Goal: Information Seeking & Learning: Learn about a topic

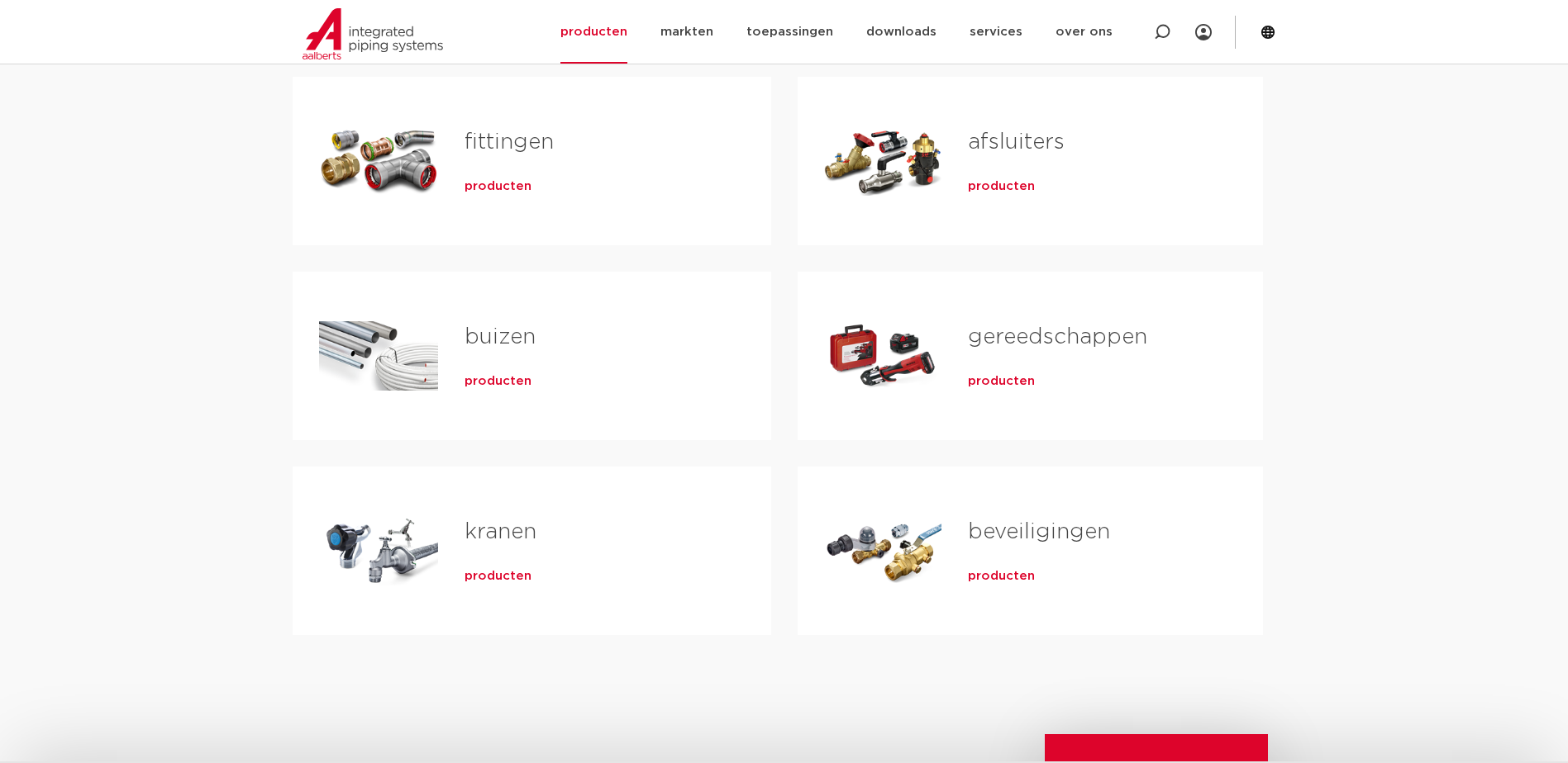
scroll to position [275, 0]
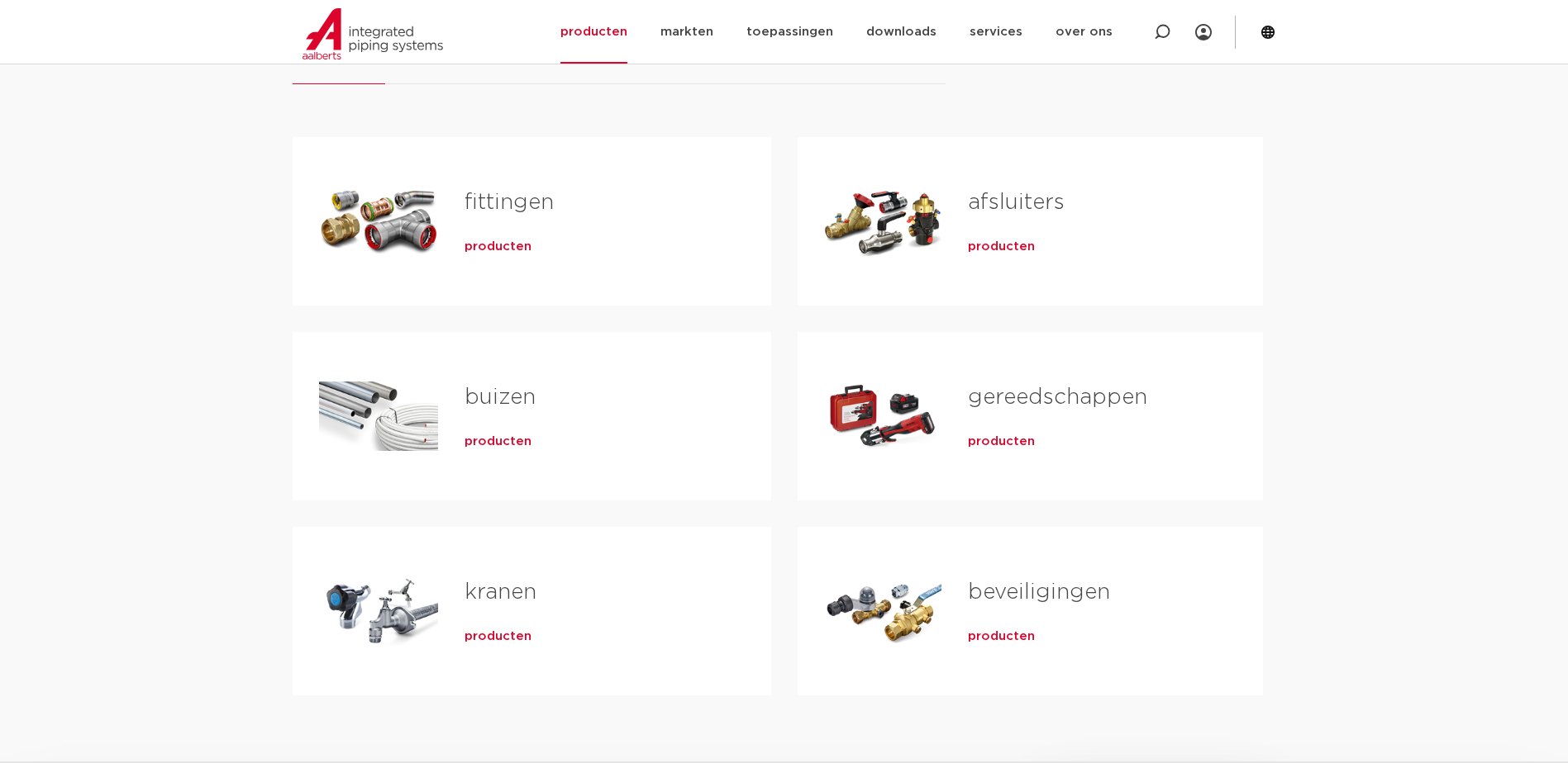
click at [503, 396] on link "buizen" at bounding box center [500, 397] width 71 height 21
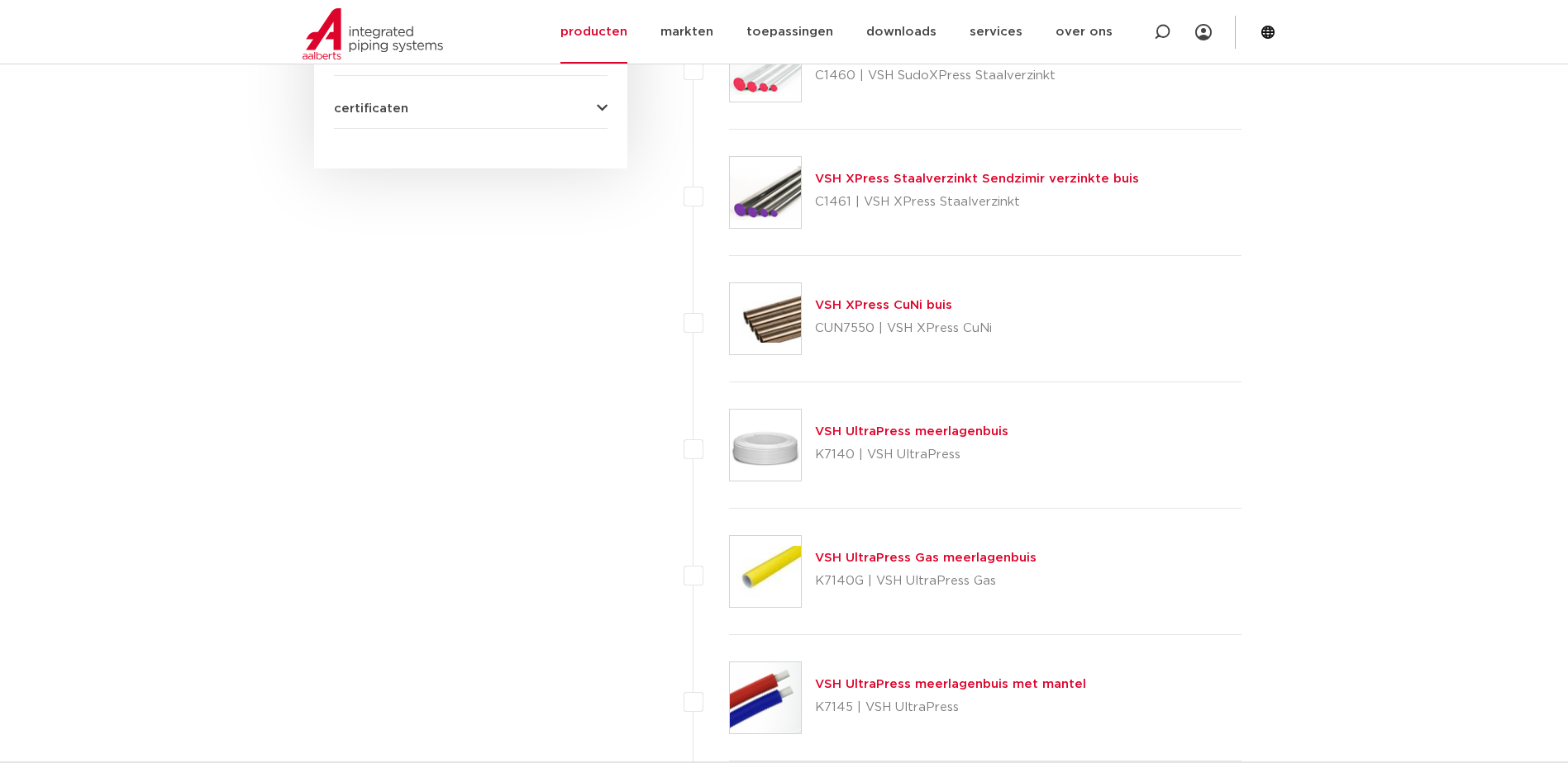
scroll to position [1102, 0]
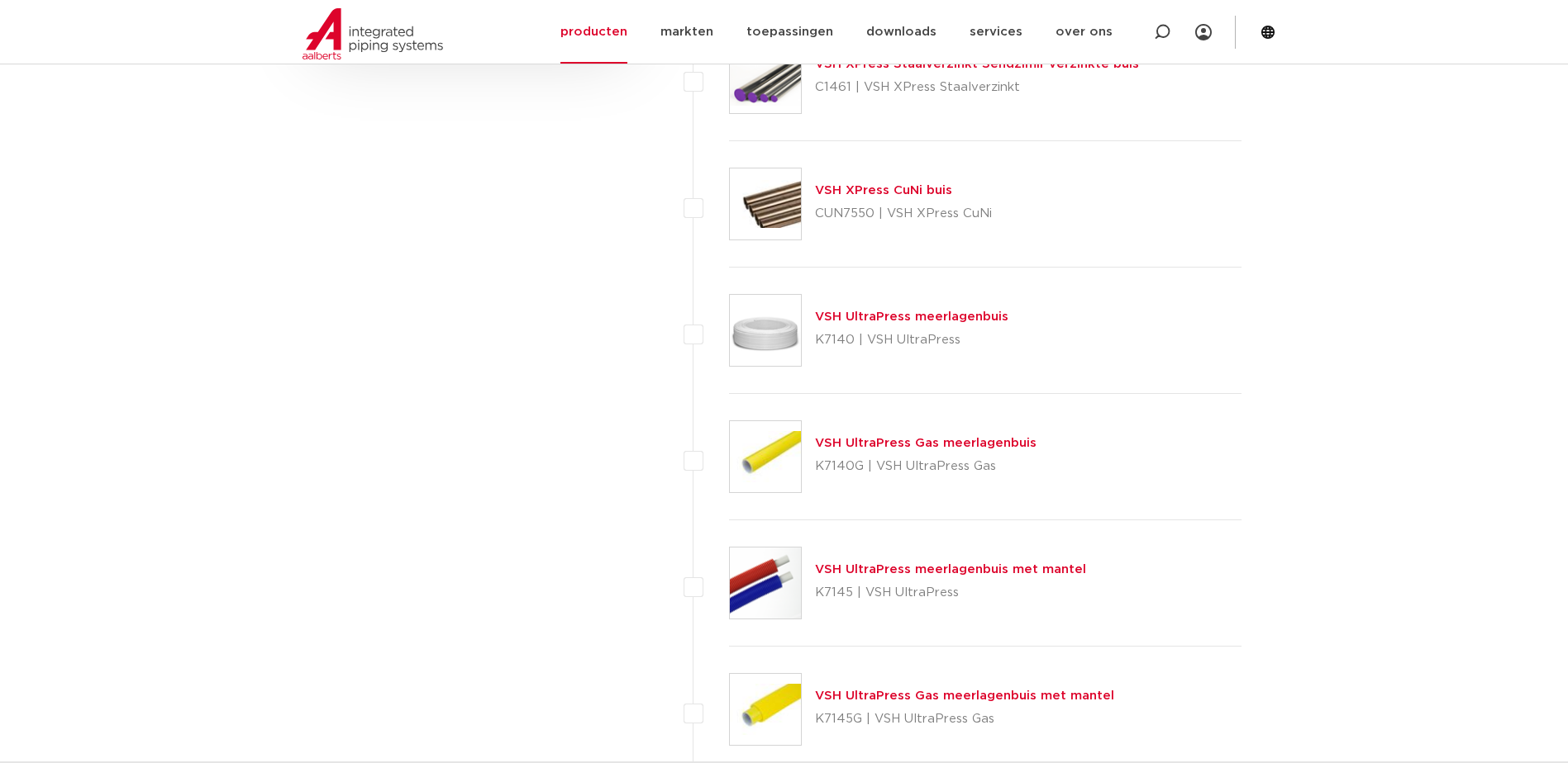
click at [909, 439] on link "VSH UltraPress Gas meerlagenbuis" at bounding box center [926, 443] width 221 height 12
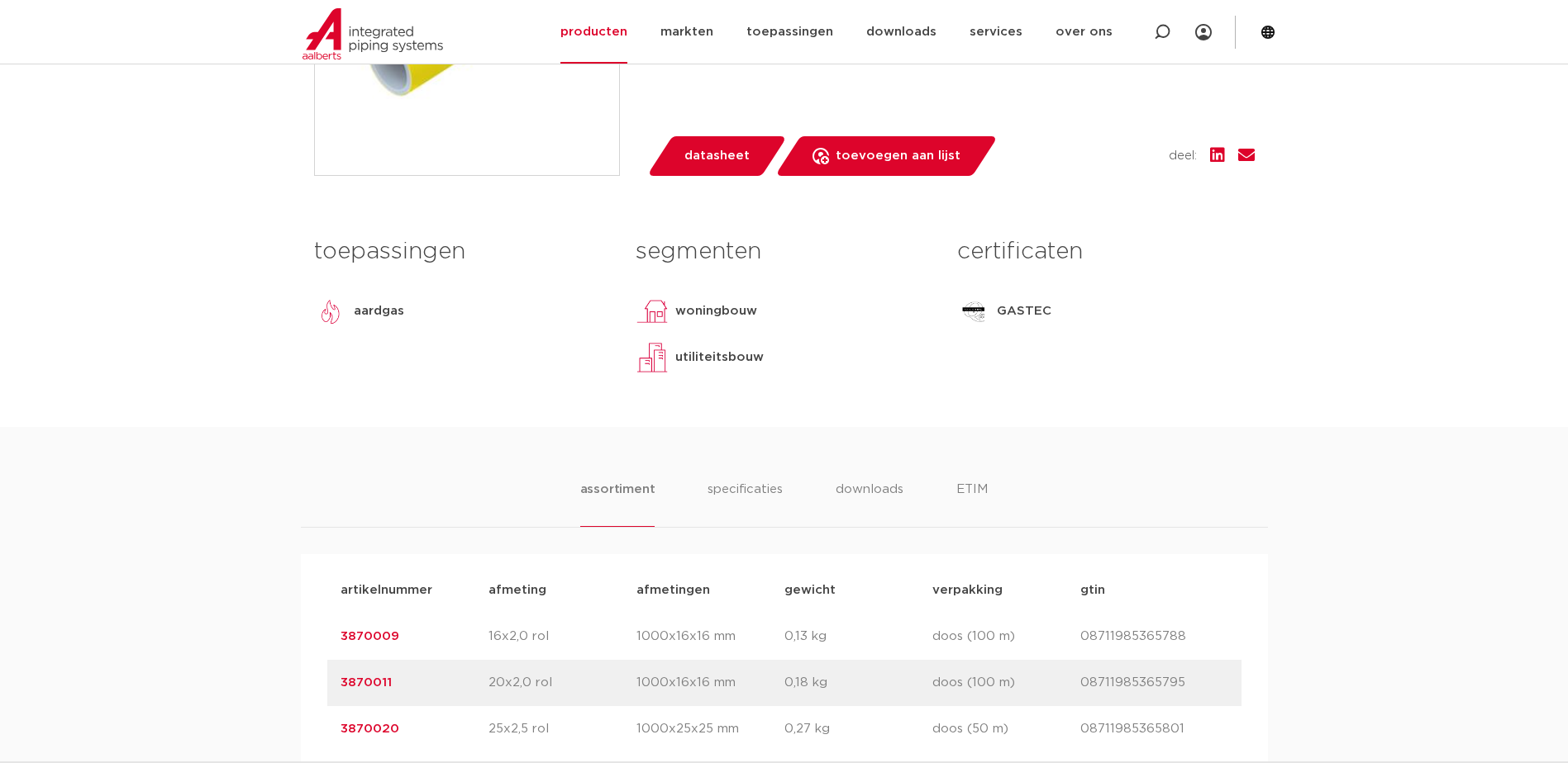
scroll to position [689, 0]
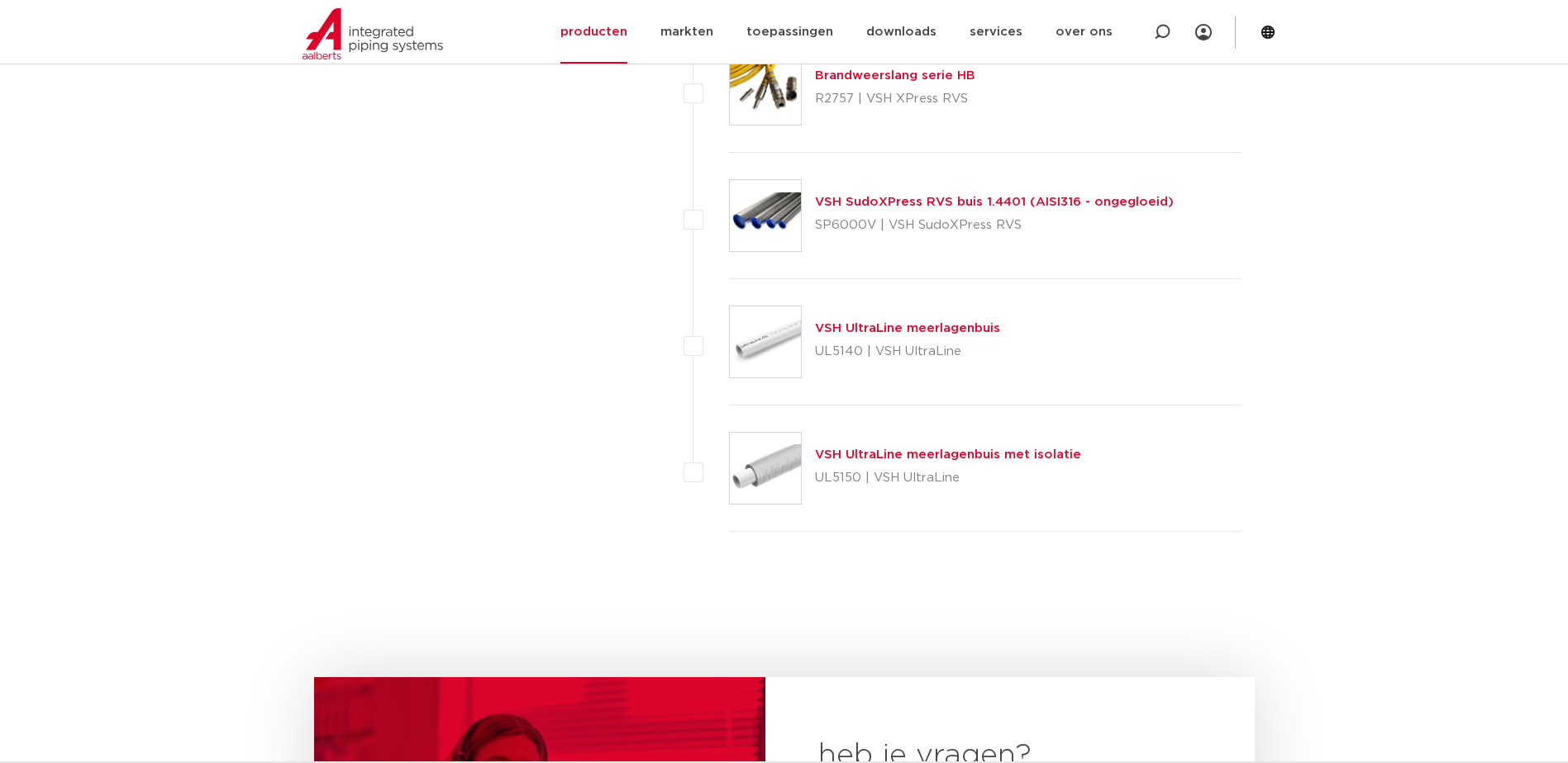
scroll to position [2627, 0]
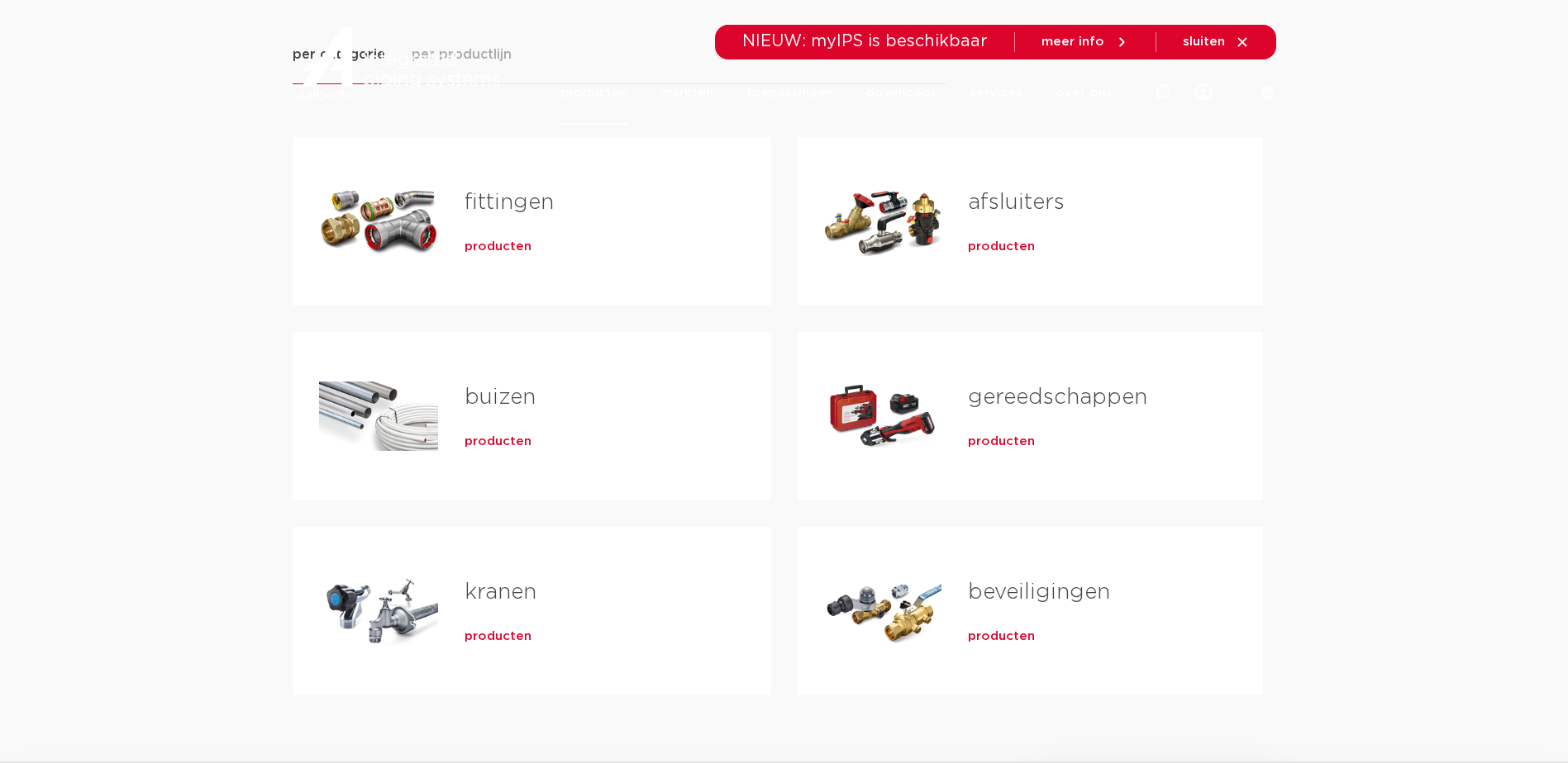
click at [418, 213] on div "Tabs. Open items met enter of spatie, sluit af met escape en navigeer met de pi…" at bounding box center [379, 221] width 119 height 115
click at [478, 203] on link "fittingen" at bounding box center [509, 202] width 89 height 21
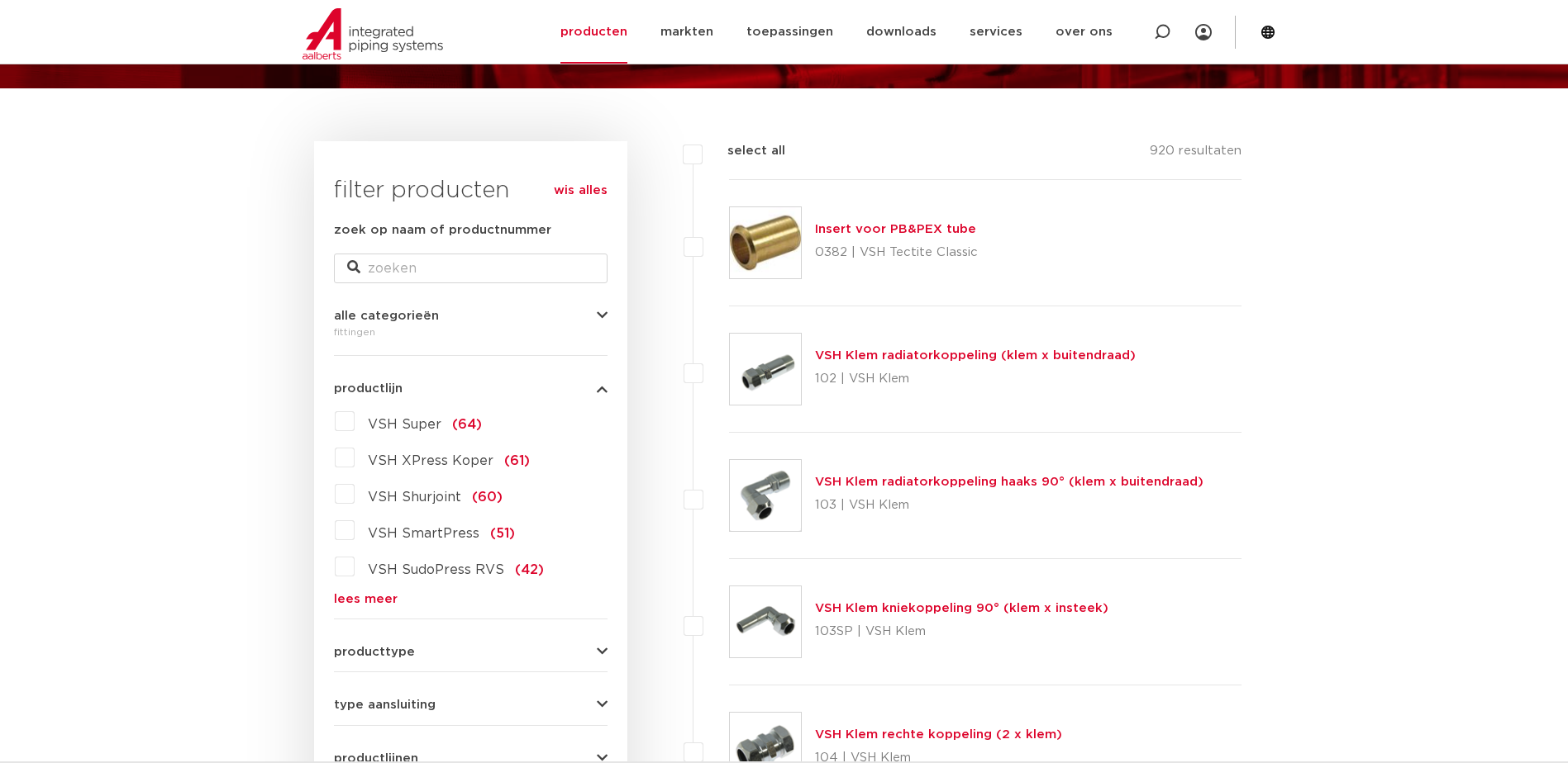
scroll to position [10, 0]
